Goal: Task Accomplishment & Management: Complete application form

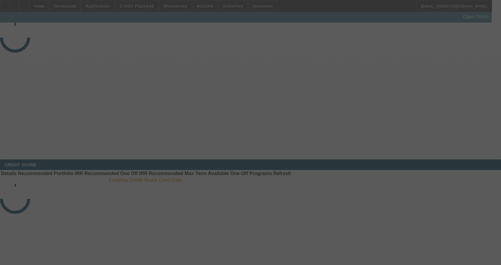
select select "3"
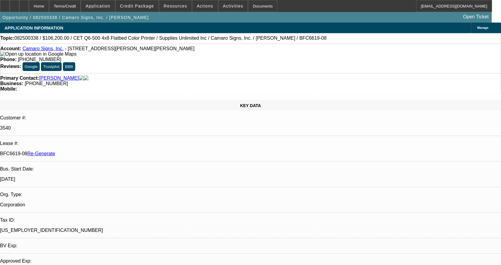
select select "0"
select select "3"
select select "0"
select select "2"
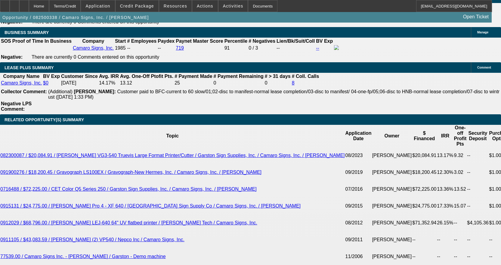
scroll to position [994, 0]
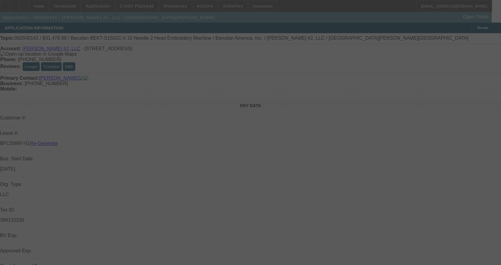
select select "3"
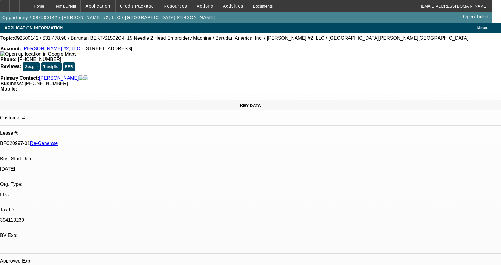
select select "0.1"
select select "1.5"
select select "2"
select select "0"
select select "2"
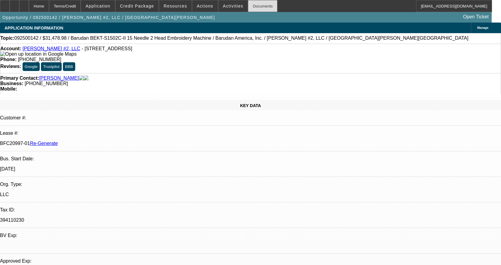
click at [258, 7] on div "Documents" at bounding box center [263, 6] width 30 height 12
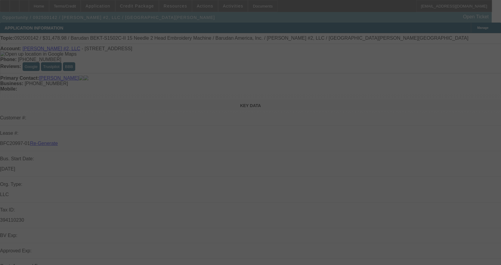
select select "3"
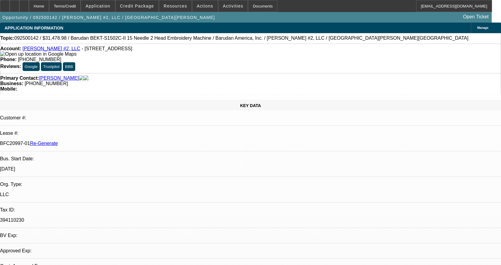
select select "0.1"
select select "1.5"
select select "2"
select select "0"
select select "2"
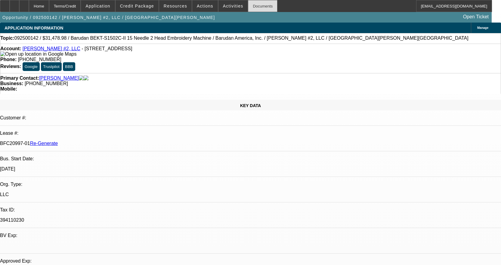
click at [255, 3] on div "Documents" at bounding box center [263, 6] width 30 height 12
